Goal: Task Accomplishment & Management: Manage account settings

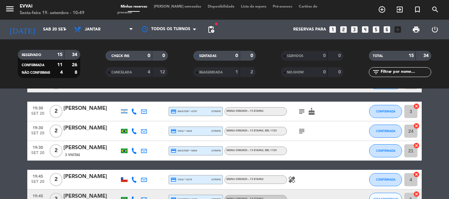
scroll to position [99, 0]
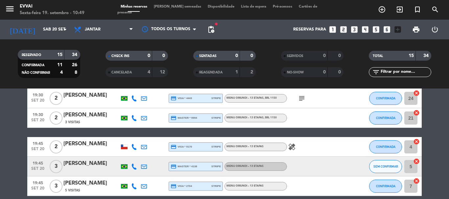
click at [90, 145] on div "[PERSON_NAME]" at bounding box center [91, 144] width 56 height 9
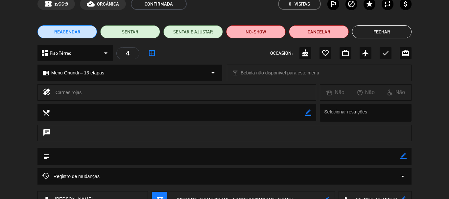
scroll to position [0, 0]
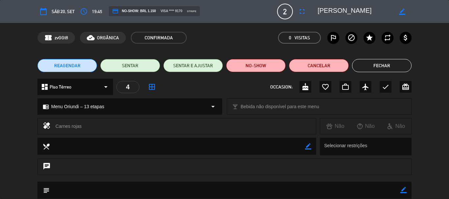
click at [333, 15] on textarea at bounding box center [354, 12] width 75 height 12
click at [372, 63] on button "Fechar" at bounding box center [381, 65] width 59 height 13
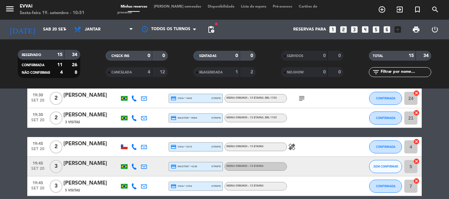
scroll to position [131, 0]
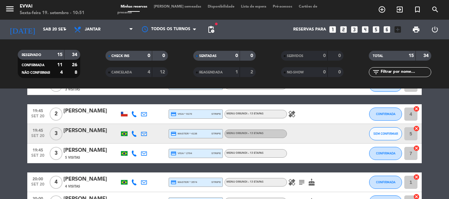
click at [87, 135] on div "[PERSON_NAME]" at bounding box center [91, 131] width 56 height 9
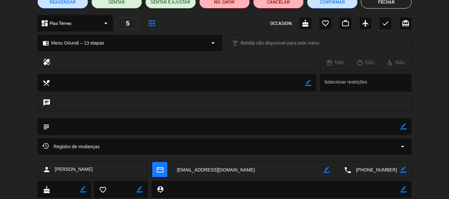
scroll to position [66, 0]
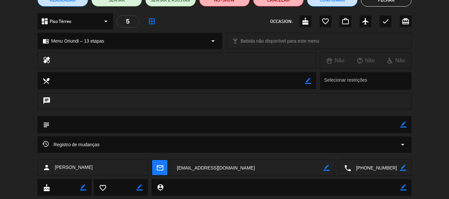
click at [373, 165] on textarea at bounding box center [375, 168] width 49 height 16
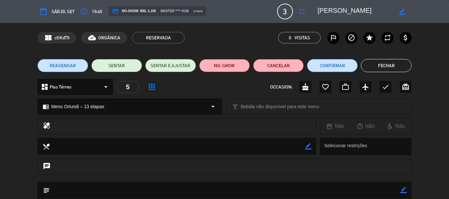
click at [338, 9] on textarea at bounding box center [354, 12] width 75 height 12
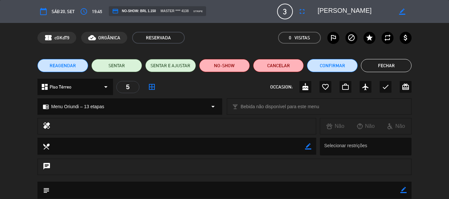
click at [338, 9] on textarea at bounding box center [354, 12] width 75 height 12
click at [387, 65] on button "Fechar" at bounding box center [386, 65] width 51 height 13
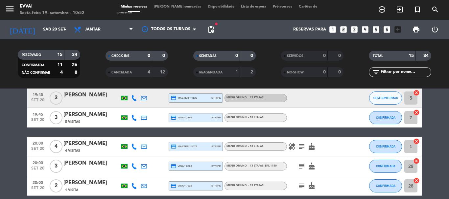
scroll to position [130, 0]
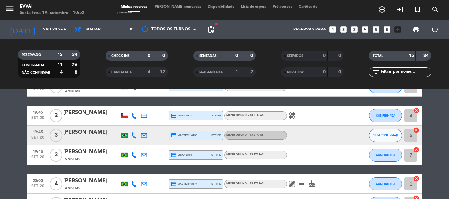
click at [74, 154] on div "[PERSON_NAME]" at bounding box center [91, 152] width 56 height 9
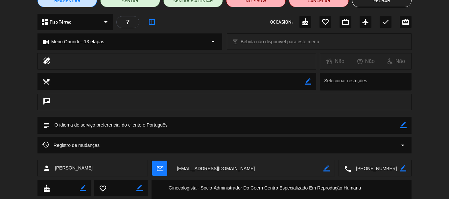
scroll to position [66, 0]
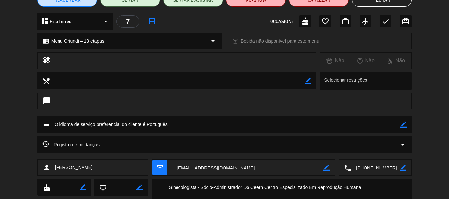
click at [375, 168] on textarea at bounding box center [375, 168] width 49 height 16
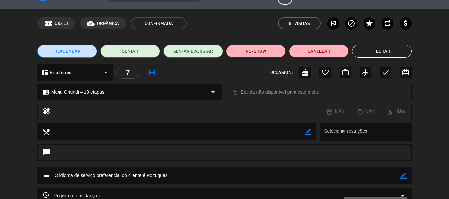
scroll to position [0, 0]
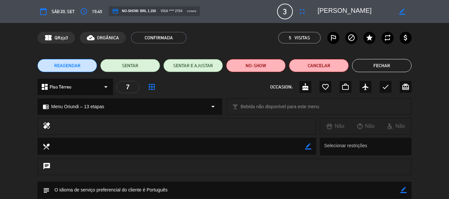
click at [333, 13] on textarea at bounding box center [354, 12] width 75 height 12
click at [380, 64] on button "Fechar" at bounding box center [381, 65] width 59 height 13
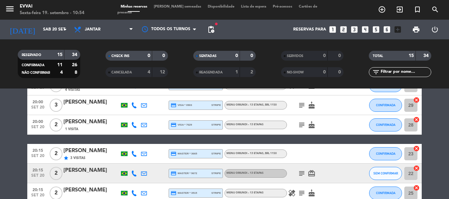
scroll to position [196, 0]
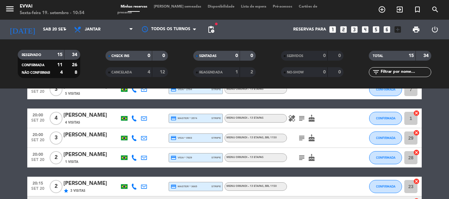
click at [97, 118] on div "[PERSON_NAME]" at bounding box center [91, 115] width 56 height 9
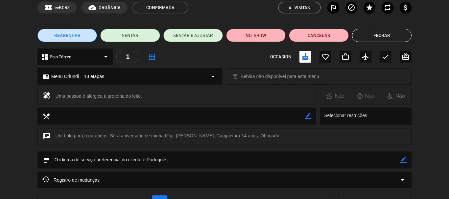
scroll to position [66, 0]
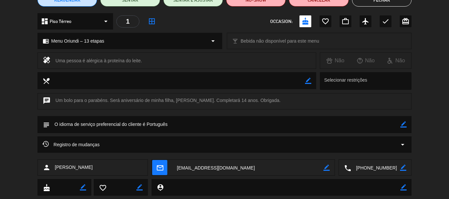
click at [369, 171] on textarea at bounding box center [375, 168] width 49 height 16
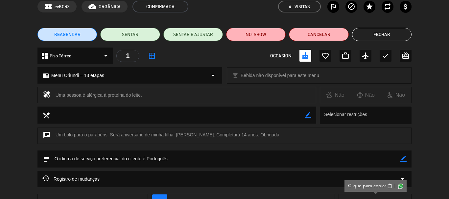
scroll to position [0, 0]
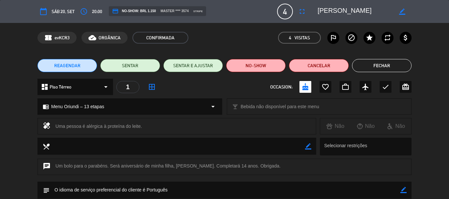
click at [349, 14] on textarea at bounding box center [354, 12] width 75 height 12
click at [382, 64] on button "Fechar" at bounding box center [381, 65] width 59 height 13
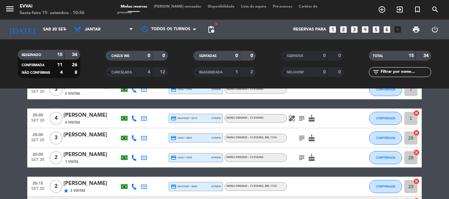
click at [84, 139] on div "[PERSON_NAME]" at bounding box center [91, 135] width 56 height 9
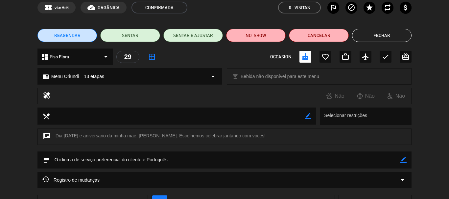
scroll to position [82, 0]
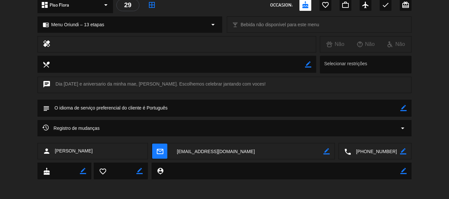
click at [373, 153] on textarea at bounding box center [375, 152] width 49 height 16
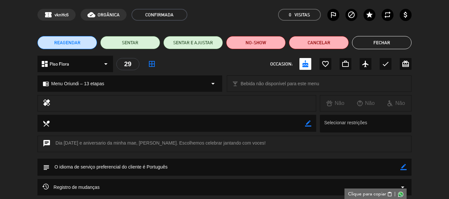
scroll to position [0, 0]
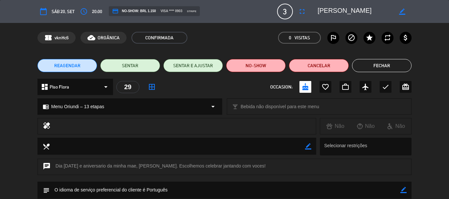
click at [340, 12] on textarea at bounding box center [354, 12] width 75 height 12
click at [388, 63] on button "Fechar" at bounding box center [381, 65] width 59 height 13
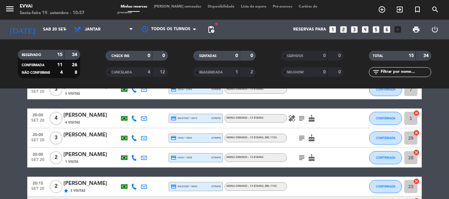
click at [71, 155] on div "[PERSON_NAME]" at bounding box center [91, 155] width 56 height 9
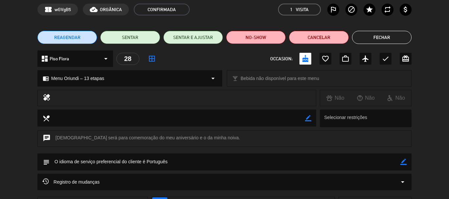
scroll to position [66, 0]
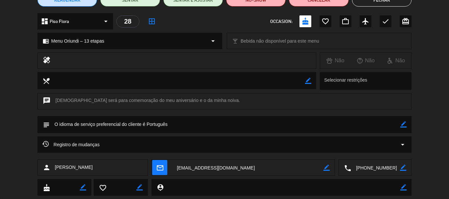
click at [382, 164] on textarea at bounding box center [375, 168] width 49 height 16
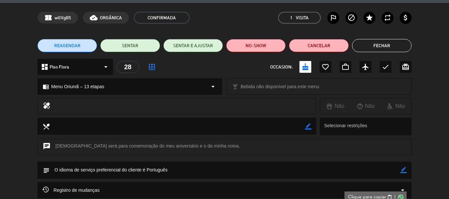
scroll to position [0, 0]
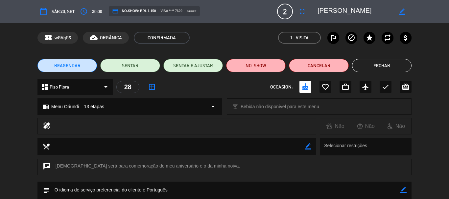
click at [332, 9] on textarea at bounding box center [354, 12] width 75 height 12
click at [374, 68] on button "Fechar" at bounding box center [381, 65] width 59 height 13
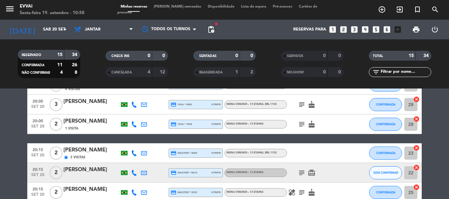
scroll to position [228, 0]
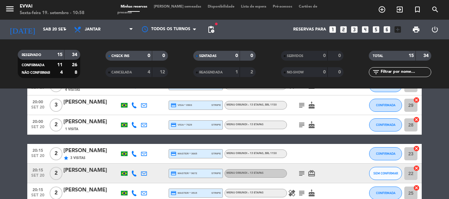
click at [80, 149] on div "[PERSON_NAME]" at bounding box center [91, 151] width 56 height 9
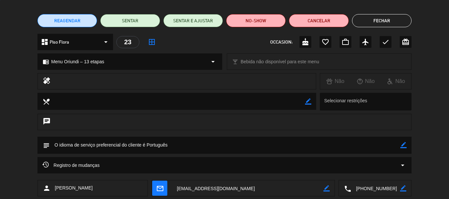
scroll to position [99, 0]
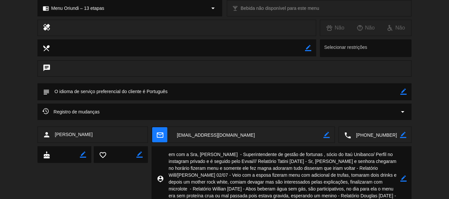
click at [378, 134] on textarea at bounding box center [375, 135] width 49 height 16
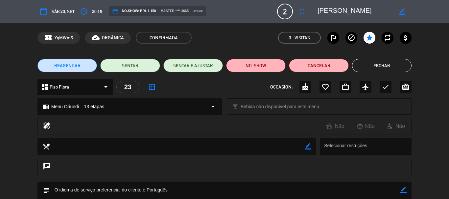
click at [326, 17] on textarea at bounding box center [354, 12] width 75 height 12
click at [393, 61] on button "Fechar" at bounding box center [381, 65] width 59 height 13
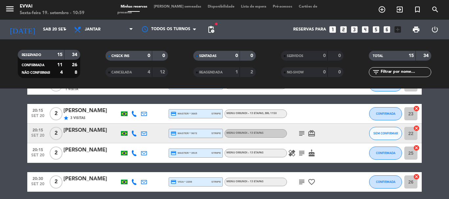
scroll to position [261, 0]
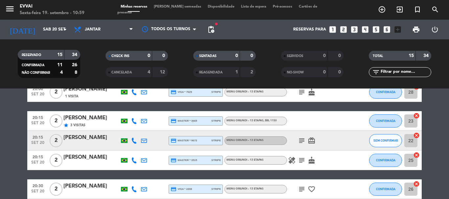
click at [82, 143] on div at bounding box center [91, 145] width 56 height 5
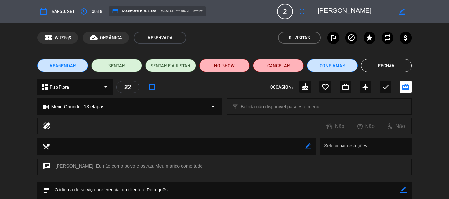
scroll to position [66, 0]
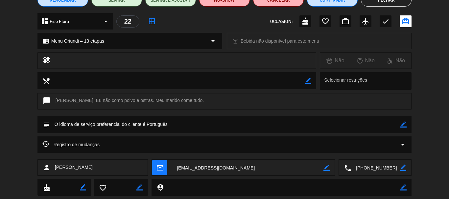
click at [379, 175] on textarea at bounding box center [375, 168] width 49 height 16
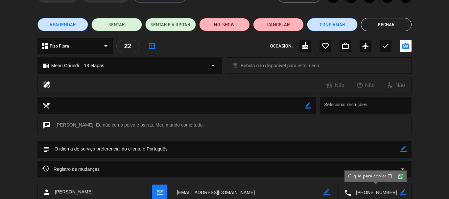
scroll to position [0, 0]
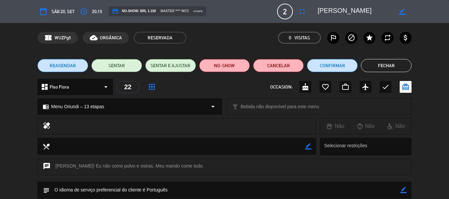
click at [340, 12] on textarea at bounding box center [354, 12] width 75 height 12
click at [388, 66] on button "Fechar" at bounding box center [386, 65] width 51 height 13
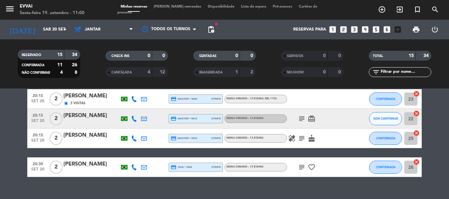
scroll to position [294, 0]
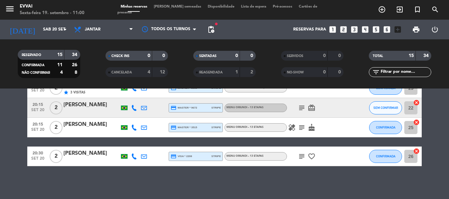
click at [95, 129] on div "[PERSON_NAME]" at bounding box center [91, 125] width 56 height 9
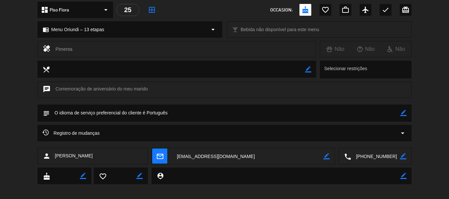
scroll to position [82, 0]
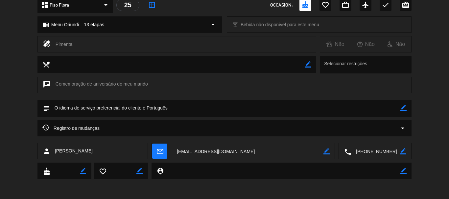
click at [361, 155] on textarea at bounding box center [375, 152] width 49 height 16
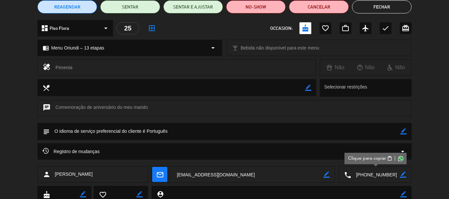
scroll to position [0, 0]
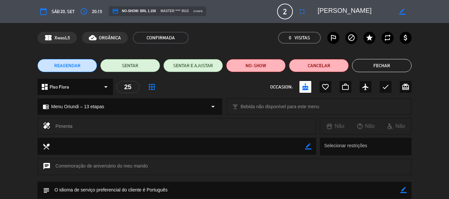
click at [377, 63] on button "Fechar" at bounding box center [381, 65] width 59 height 13
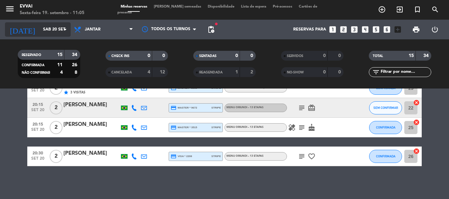
click at [50, 32] on input "Sáb 20 set" at bounding box center [68, 29] width 56 height 11
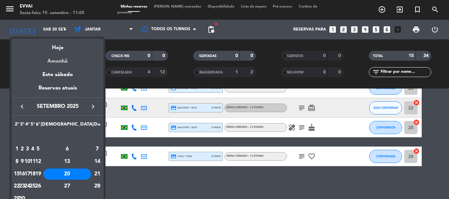
click at [64, 53] on div "Amanhã" at bounding box center [58, 58] width 92 height 13
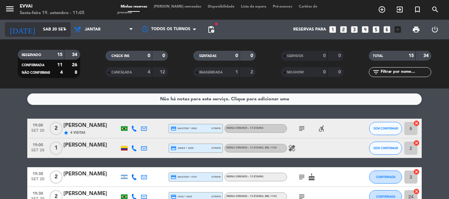
click at [48, 27] on input "Sáb 20 set" at bounding box center [68, 29] width 56 height 11
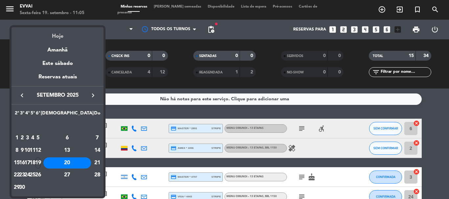
click at [58, 39] on div "Hoje" at bounding box center [58, 33] width 92 height 13
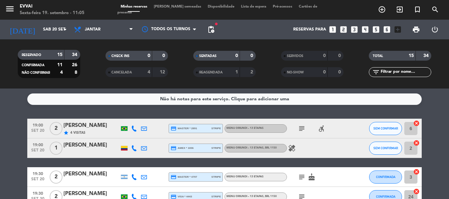
type input "Sex 19 set"
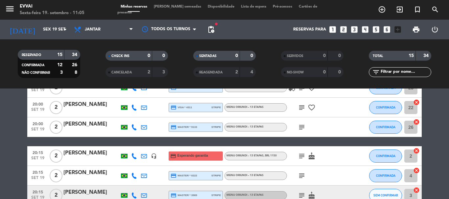
scroll to position [197, 0]
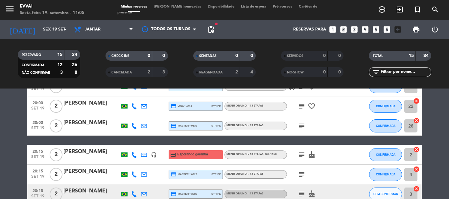
click at [89, 154] on div "[PERSON_NAME]" at bounding box center [91, 152] width 56 height 9
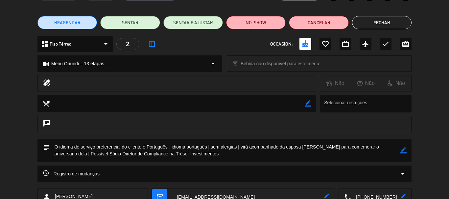
scroll to position [89, 0]
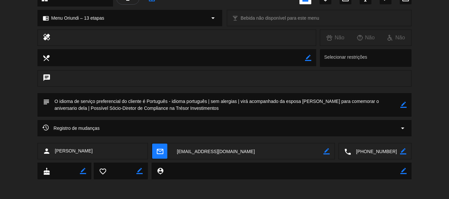
drag, startPoint x: 176, startPoint y: 151, endPoint x: 244, endPoint y: 148, distance: 68.4
click at [244, 148] on textarea at bounding box center [247, 152] width 151 height 16
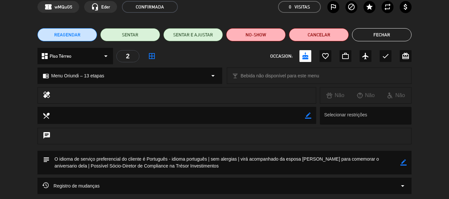
scroll to position [0, 0]
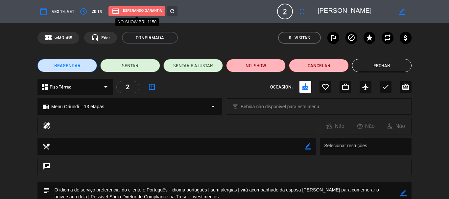
click at [132, 12] on div "credit_card Esperando garantia" at bounding box center [136, 11] width 57 height 10
click at [173, 12] on icon "refresh" at bounding box center [172, 11] width 6 height 6
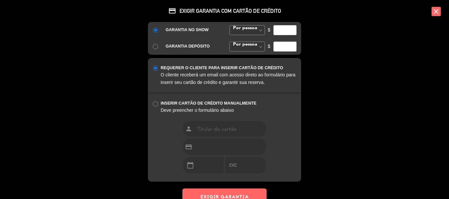
click at [258, 29] on span at bounding box center [260, 31] width 8 height 10
click at [253, 40] on div "GARANTIA NO SHOW Por pessoa [PERSON_NAME] fixo Por pessoa Por pessoa [PERSON_NA…" at bounding box center [224, 38] width 153 height 33
click at [275, 33] on input "number" at bounding box center [284, 30] width 23 height 10
type input "1150"
click at [433, 11] on icon "close" at bounding box center [435, 11] width 9 height 9
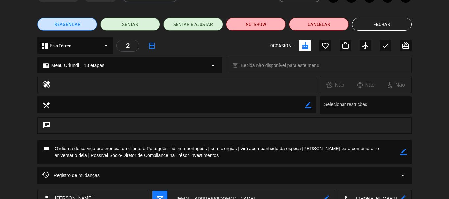
scroll to position [89, 0]
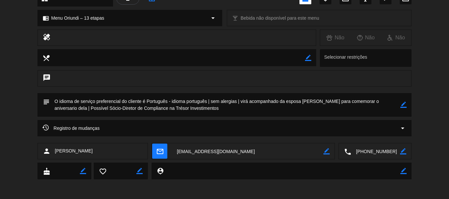
click at [377, 152] on textarea at bounding box center [375, 152] width 49 height 16
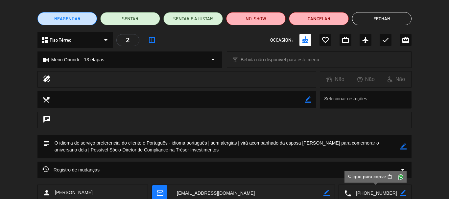
scroll to position [0, 0]
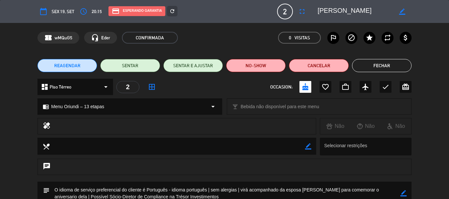
click at [383, 63] on button "Fechar" at bounding box center [381, 65] width 59 height 13
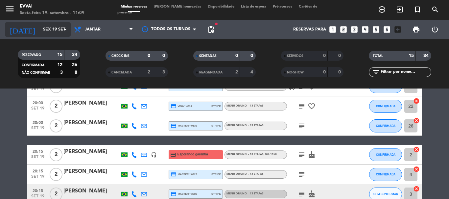
click at [50, 29] on input "Sex 19 set" at bounding box center [68, 29] width 56 height 11
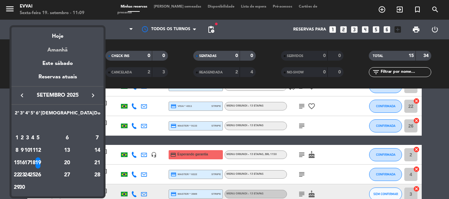
click at [67, 46] on div "Amanhã" at bounding box center [58, 47] width 92 height 13
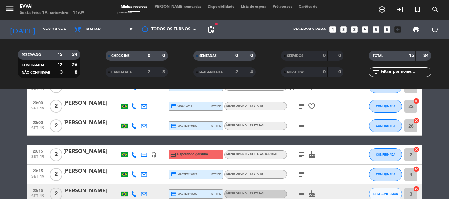
type input "Sáb 20 set"
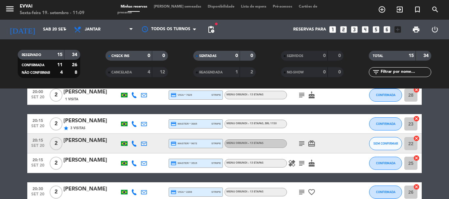
scroll to position [294, 0]
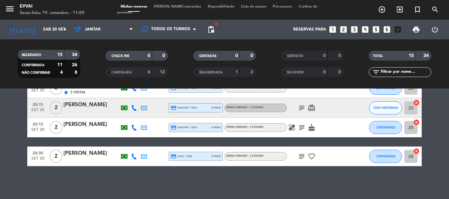
click at [86, 126] on div "[PERSON_NAME]" at bounding box center [91, 125] width 56 height 9
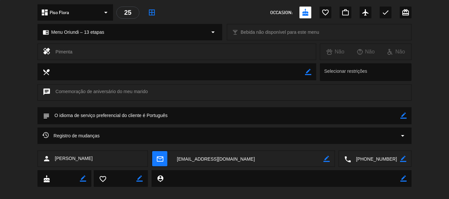
scroll to position [82, 0]
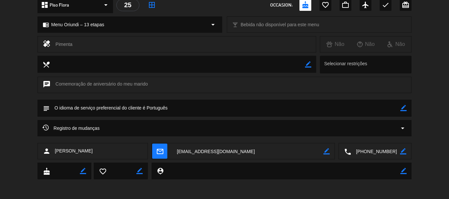
click at [378, 153] on textarea at bounding box center [375, 152] width 49 height 16
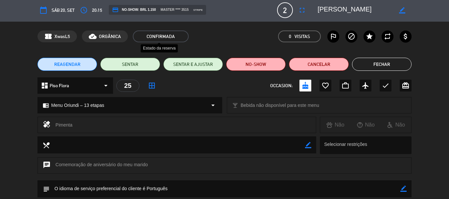
scroll to position [0, 0]
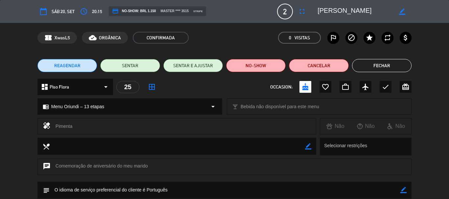
click at [362, 7] on textarea at bounding box center [354, 12] width 75 height 12
click at [370, 65] on button "Fechar" at bounding box center [381, 65] width 59 height 13
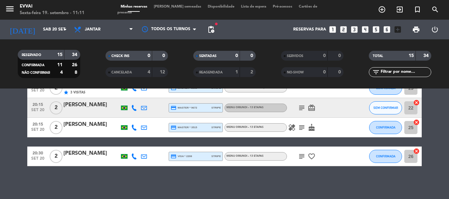
click at [86, 106] on div "[PERSON_NAME]" at bounding box center [91, 105] width 56 height 9
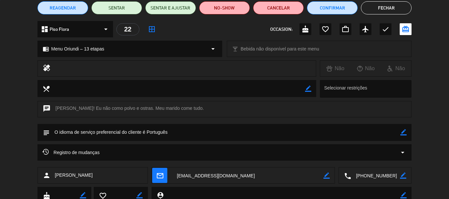
scroll to position [66, 0]
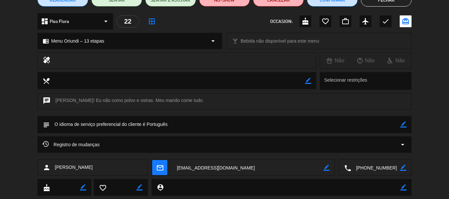
click at [375, 170] on textarea at bounding box center [375, 168] width 49 height 16
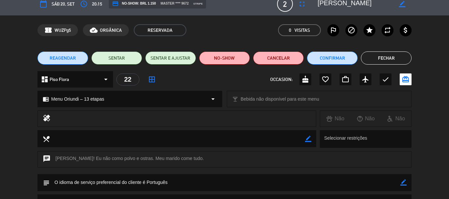
scroll to position [0, 0]
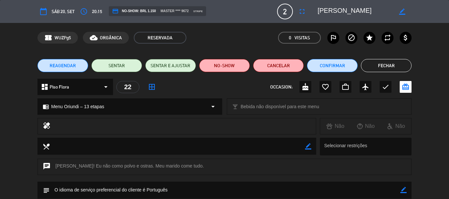
click at [386, 60] on button "Fechar" at bounding box center [386, 65] width 51 height 13
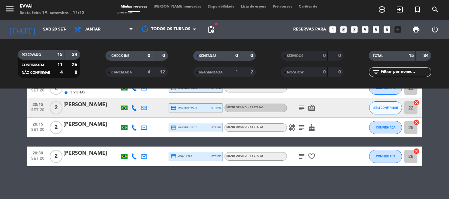
click at [70, 155] on div "[PERSON_NAME]" at bounding box center [91, 154] width 56 height 9
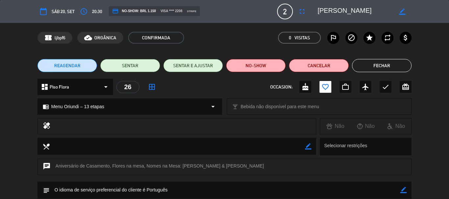
scroll to position [66, 0]
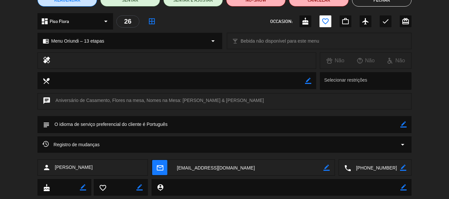
click at [376, 164] on textarea at bounding box center [375, 168] width 49 height 16
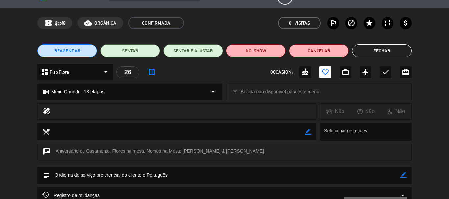
scroll to position [0, 0]
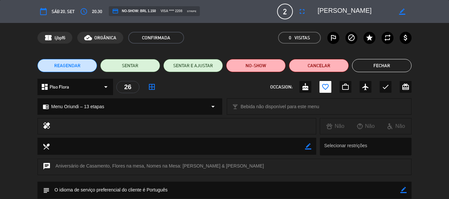
click at [330, 18] on div "calendar_today Sáb 20, set access_time 20:30 credit_card NO-SHOW: BRL 1.150 vis…" at bounding box center [224, 12] width 374 height 16
copy textarea
